Goal: Task Accomplishment & Management: Use online tool/utility

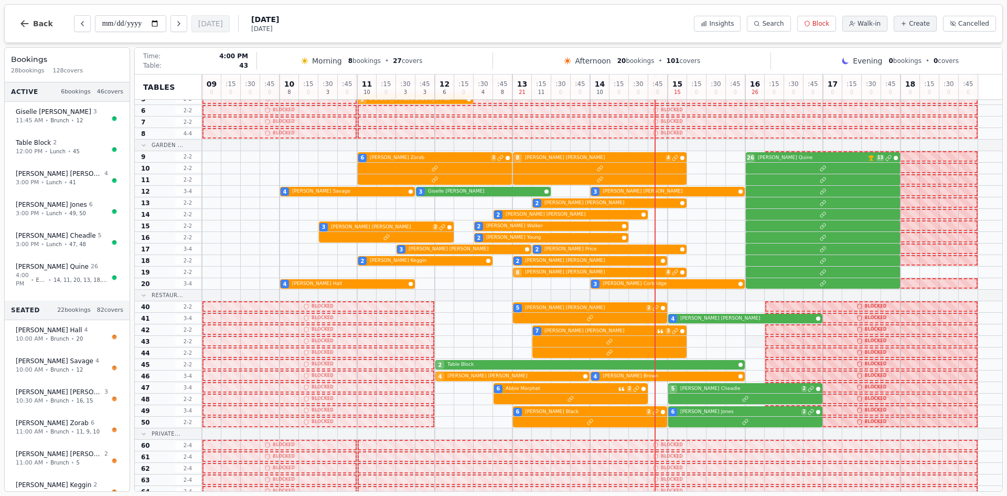
scroll to position [105, 0]
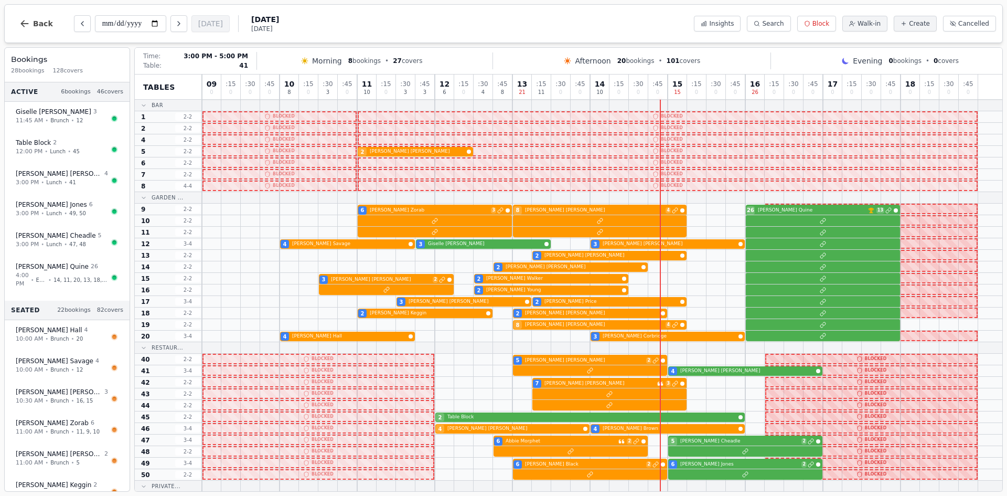
scroll to position [105, 0]
